Goal: Check status: Check status

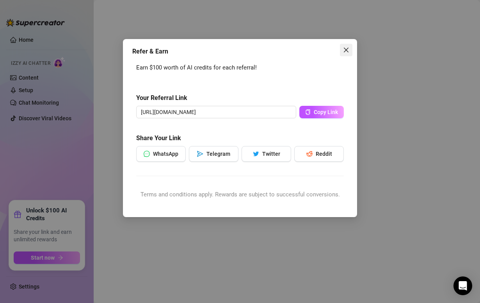
click at [344, 48] on icon "close" at bounding box center [346, 50] width 6 height 6
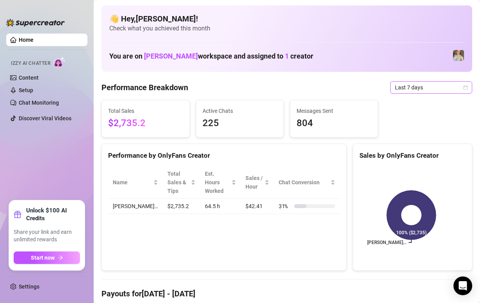
click at [404, 90] on span "Last 7 days" at bounding box center [431, 88] width 73 height 12
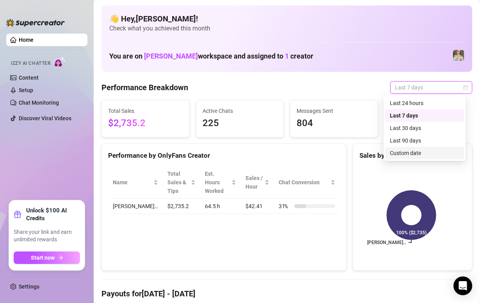
click at [416, 153] on div "Custom date" at bounding box center [424, 153] width 69 height 9
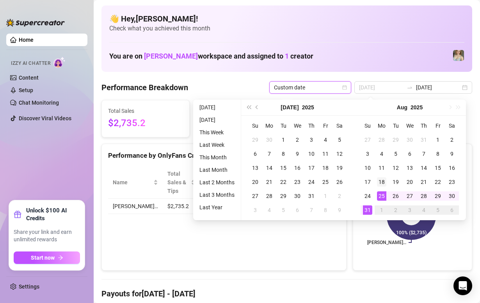
type input "[DATE]"
click at [379, 183] on div "18" at bounding box center [381, 181] width 9 height 9
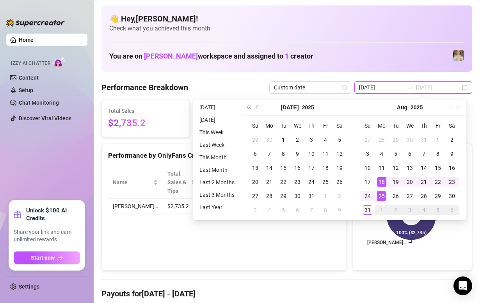
type input "[DATE]"
click at [368, 207] on div "31" at bounding box center [367, 209] width 9 height 9
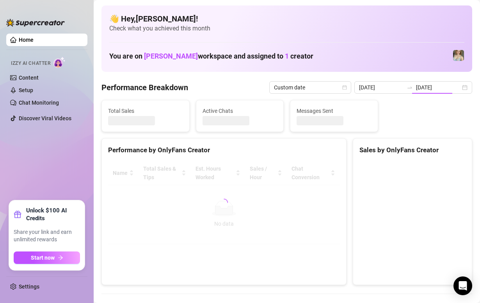
type input "[DATE]"
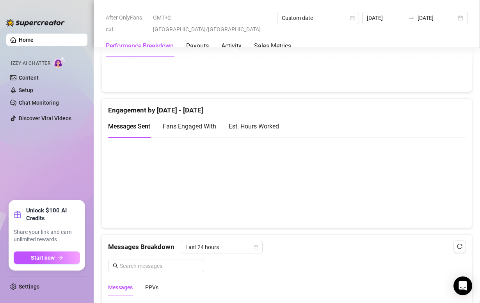
scroll to position [585, 0]
